Goal: Find contact information: Find contact information

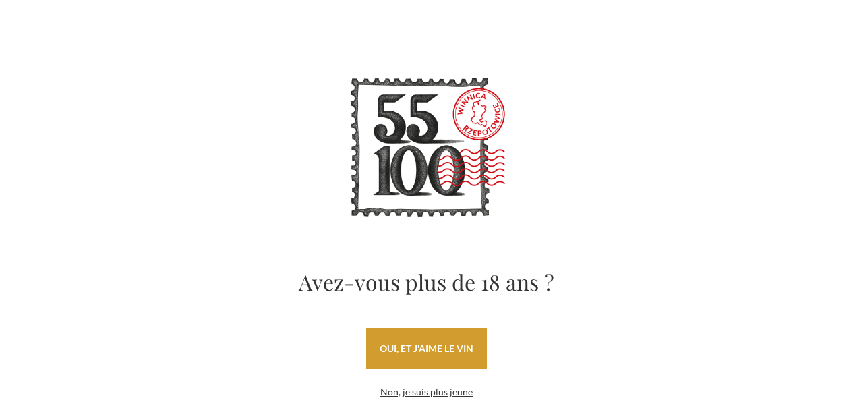
click at [438, 353] on font "oui, et j'aime le vin" at bounding box center [427, 348] width 94 height 11
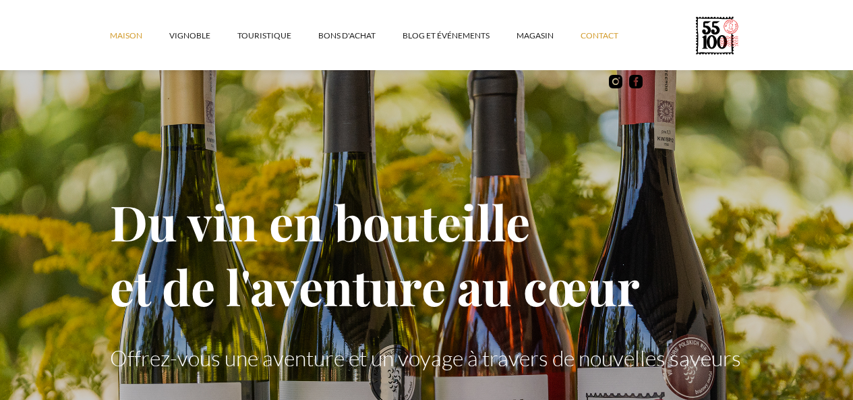
click at [581, 40] on font "contact" at bounding box center [600, 35] width 38 height 10
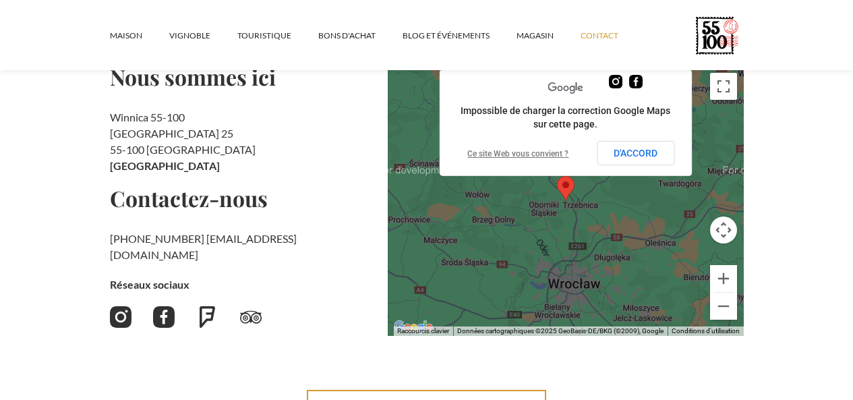
scroll to position [210, 0]
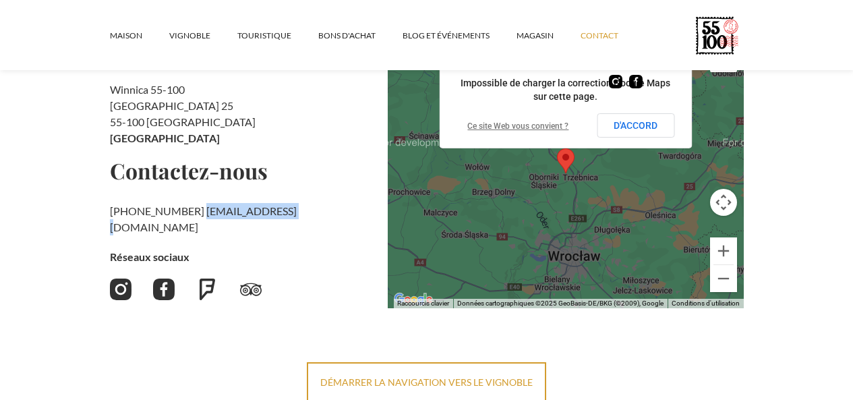
drag, startPoint x: 246, startPoint y: 210, endPoint x: 144, endPoint y: 214, distance: 102.6
click at [144, 214] on h2 "+48 730 706 690 ‍ kontakt@55100.pl" at bounding box center [243, 219] width 267 height 32
copy font "[EMAIL_ADDRESS][DOMAIN_NAME]"
